Goal: Task Accomplishment & Management: Use online tool/utility

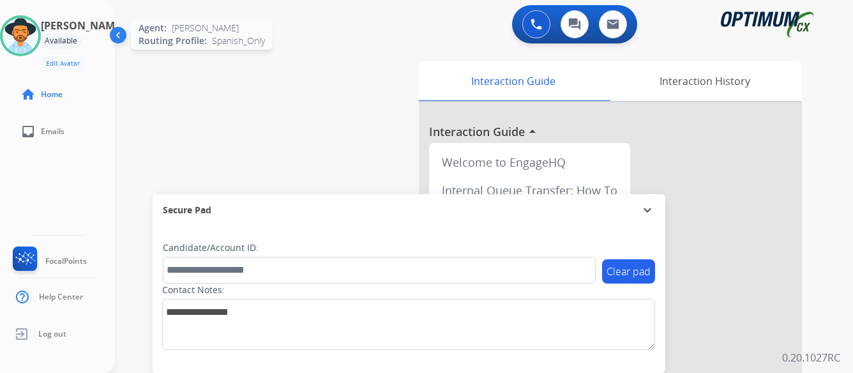
click at [34, 40] on img at bounding box center [21, 36] width 36 height 36
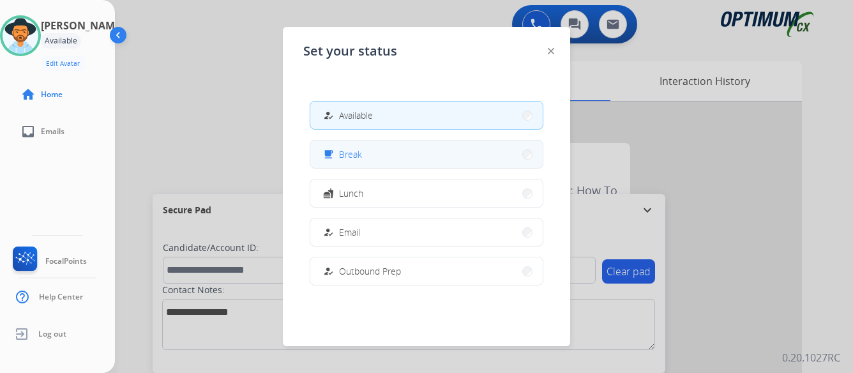
click at [403, 159] on button "free_breakfast Break" at bounding box center [426, 153] width 232 height 27
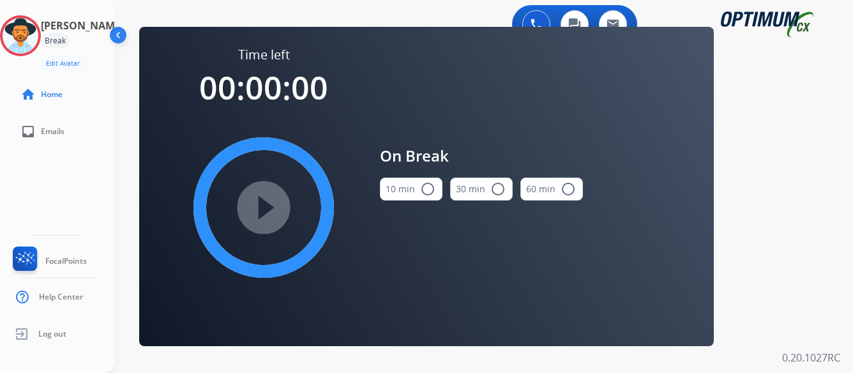
click at [426, 191] on mat-icon "radio_button_unchecked" at bounding box center [427, 188] width 15 height 15
click at [267, 206] on mat-icon "play_circle_filled" at bounding box center [263, 207] width 15 height 15
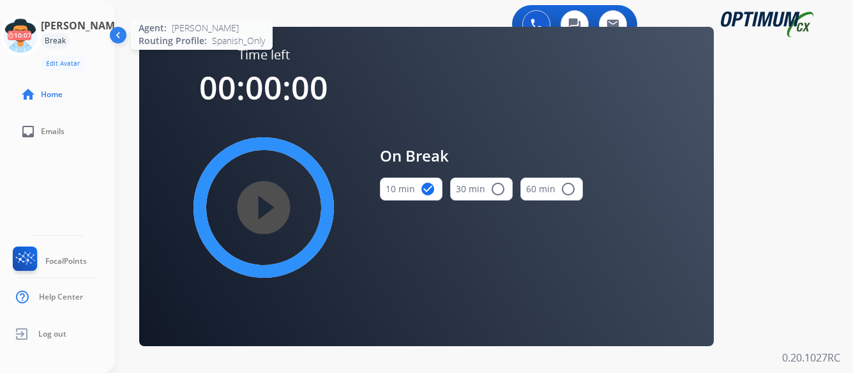
click at [30, 40] on icon at bounding box center [20, 35] width 41 height 41
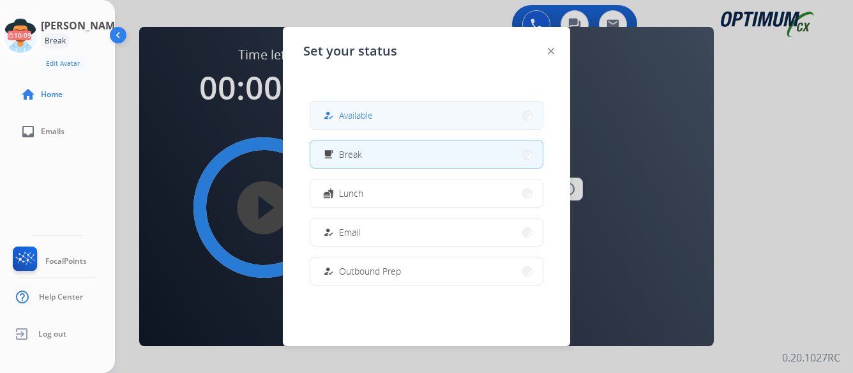
click at [438, 117] on button "how_to_reg Available" at bounding box center [426, 114] width 232 height 27
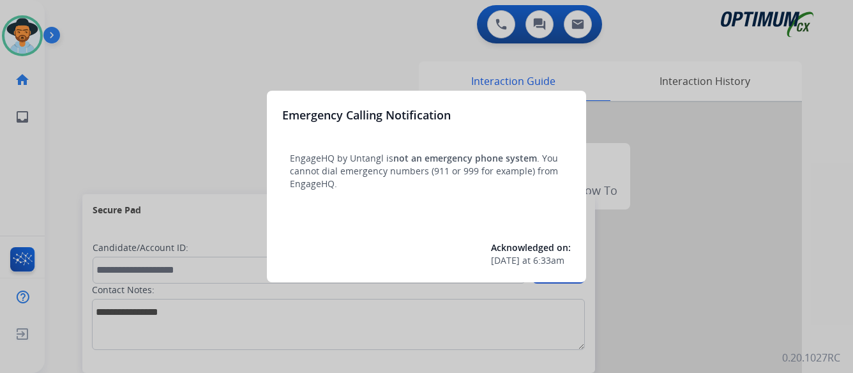
click at [723, 197] on div at bounding box center [426, 186] width 853 height 373
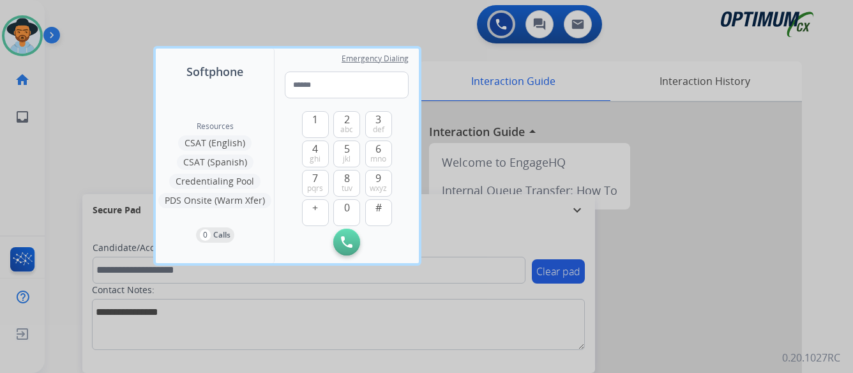
click at [723, 197] on div at bounding box center [426, 186] width 853 height 373
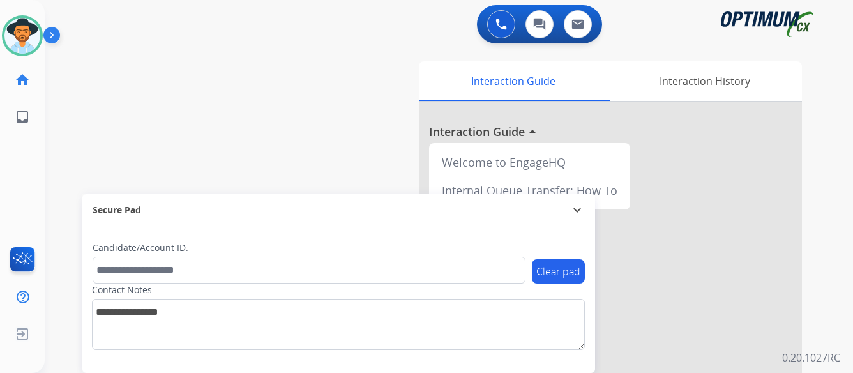
click at [49, 37] on img at bounding box center [54, 38] width 22 height 24
